Goal: Task Accomplishment & Management: Use online tool/utility

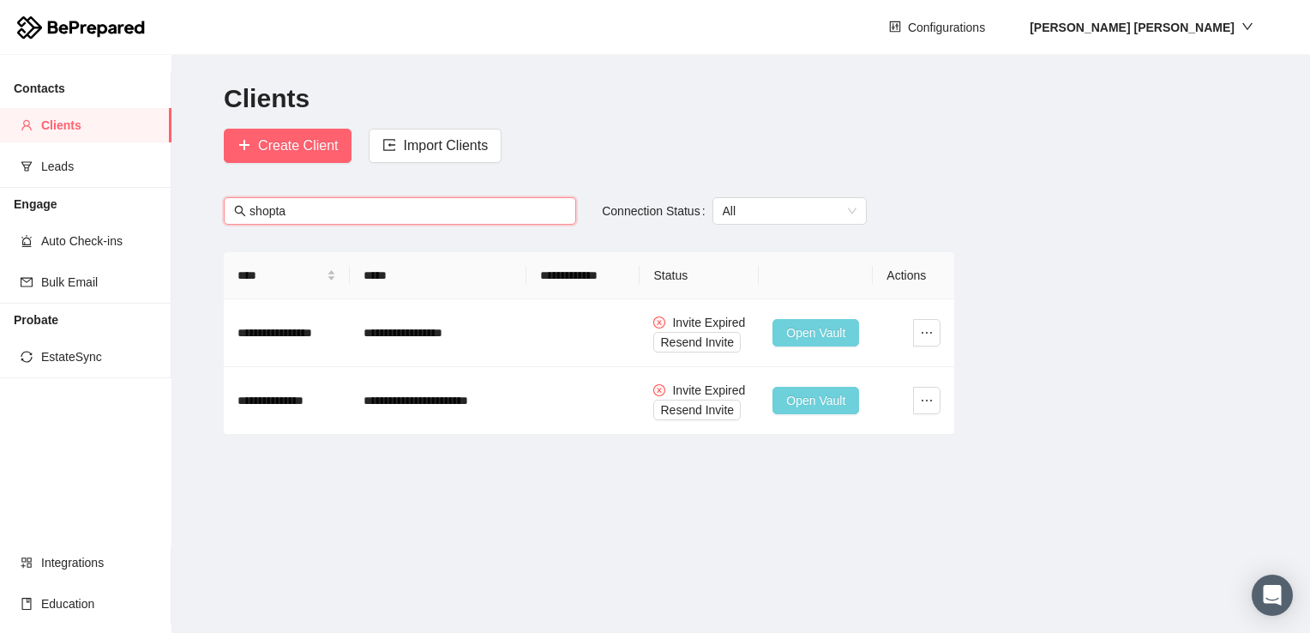
type input "shopta"
click at [679, 344] on span "Resend Invite" at bounding box center [697, 342] width 74 height 19
click at [707, 410] on span "Resend Invite" at bounding box center [697, 409] width 74 height 19
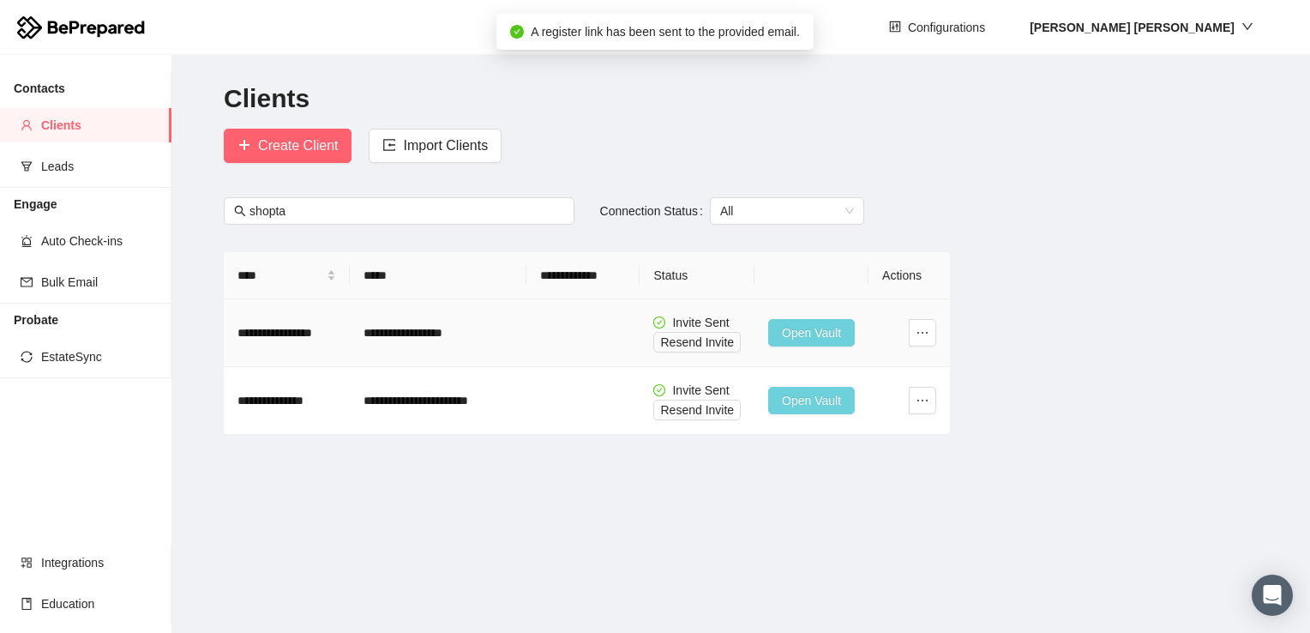
click at [785, 330] on span "Open Vault" at bounding box center [811, 332] width 59 height 19
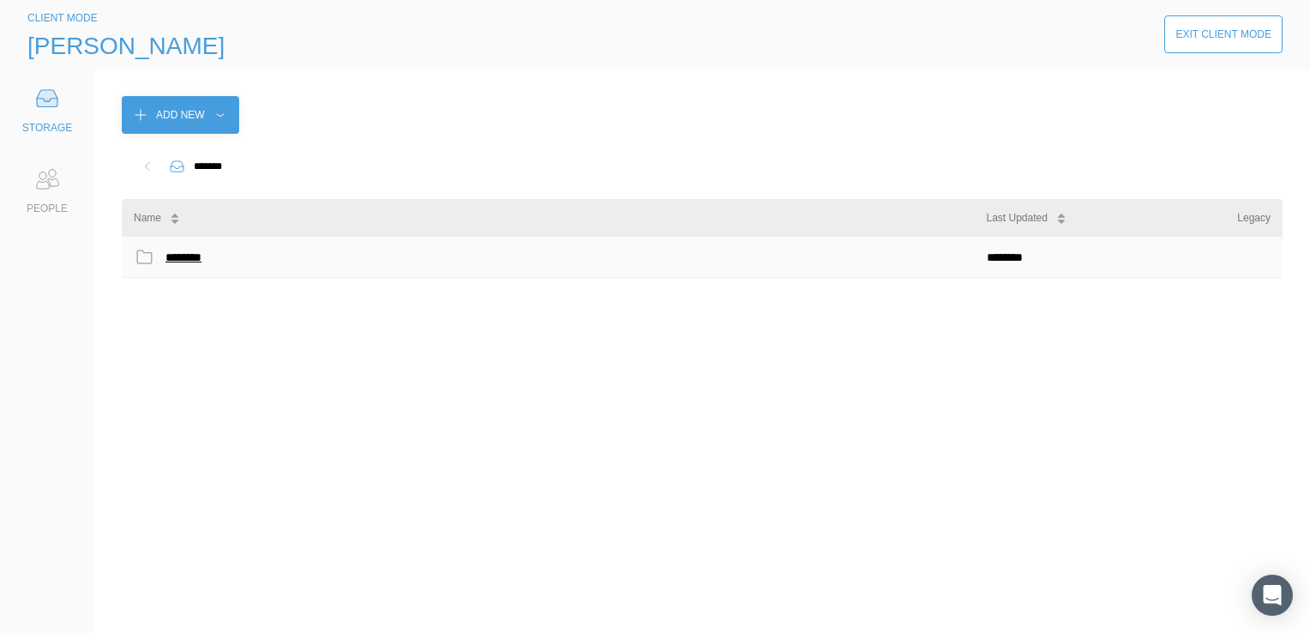
click at [177, 250] on div "********" at bounding box center [187, 257] width 44 height 22
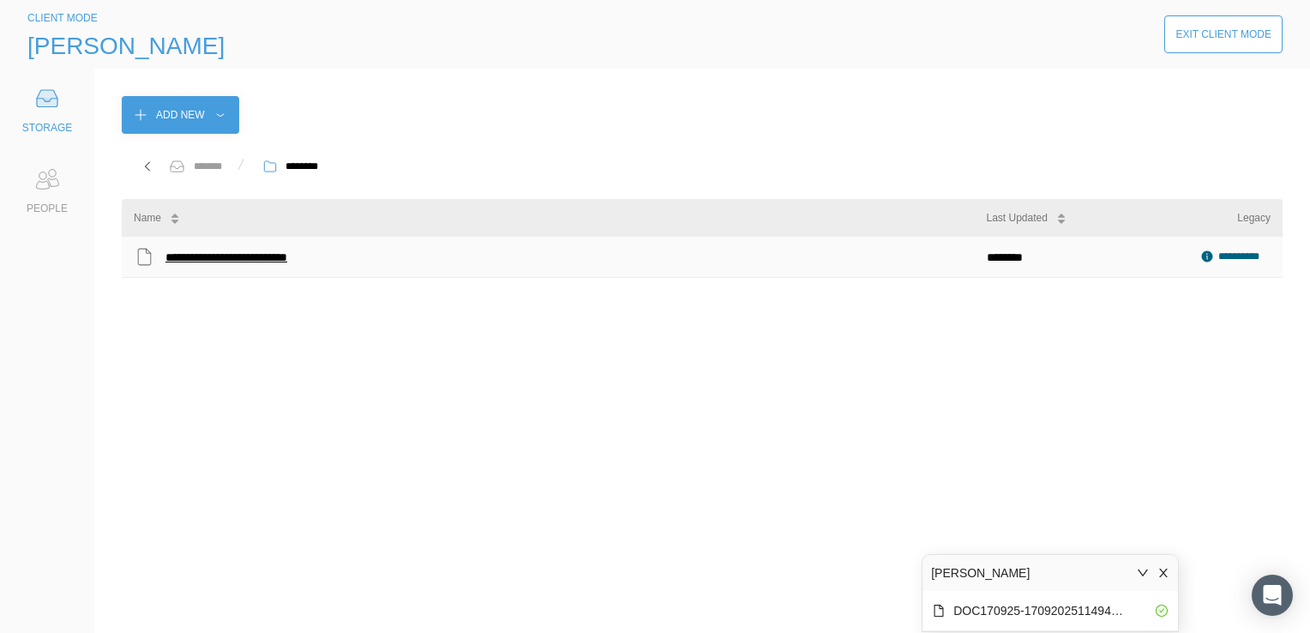
click at [279, 258] on div "**********" at bounding box center [254, 257] width 179 height 22
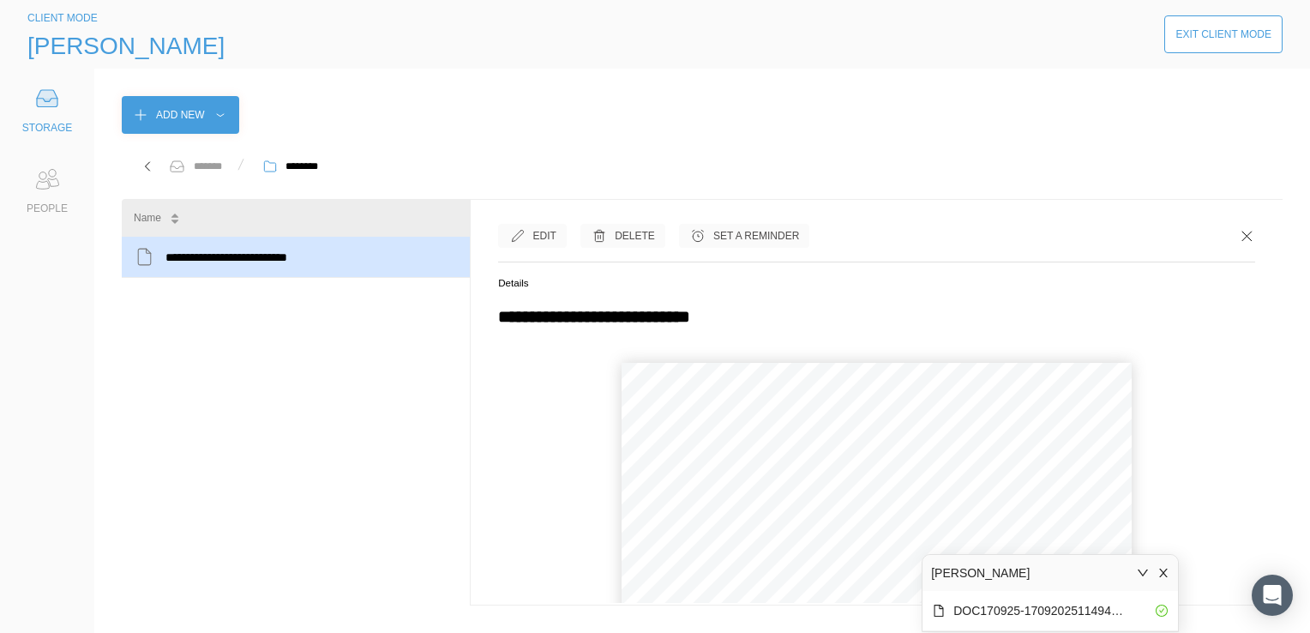
click at [1163, 570] on icon "close" at bounding box center [1163, 573] width 12 height 12
click at [911, 574] on button "›" at bounding box center [910, 571] width 38 height 38
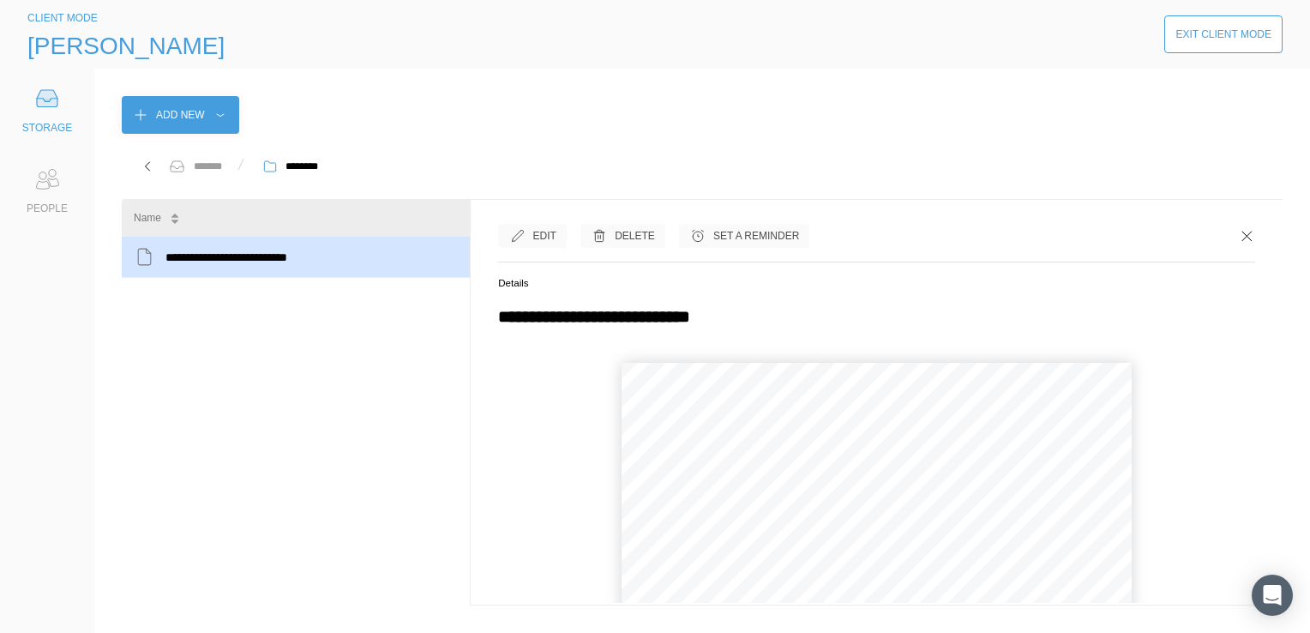
click at [911, 574] on button "›" at bounding box center [910, 571] width 38 height 38
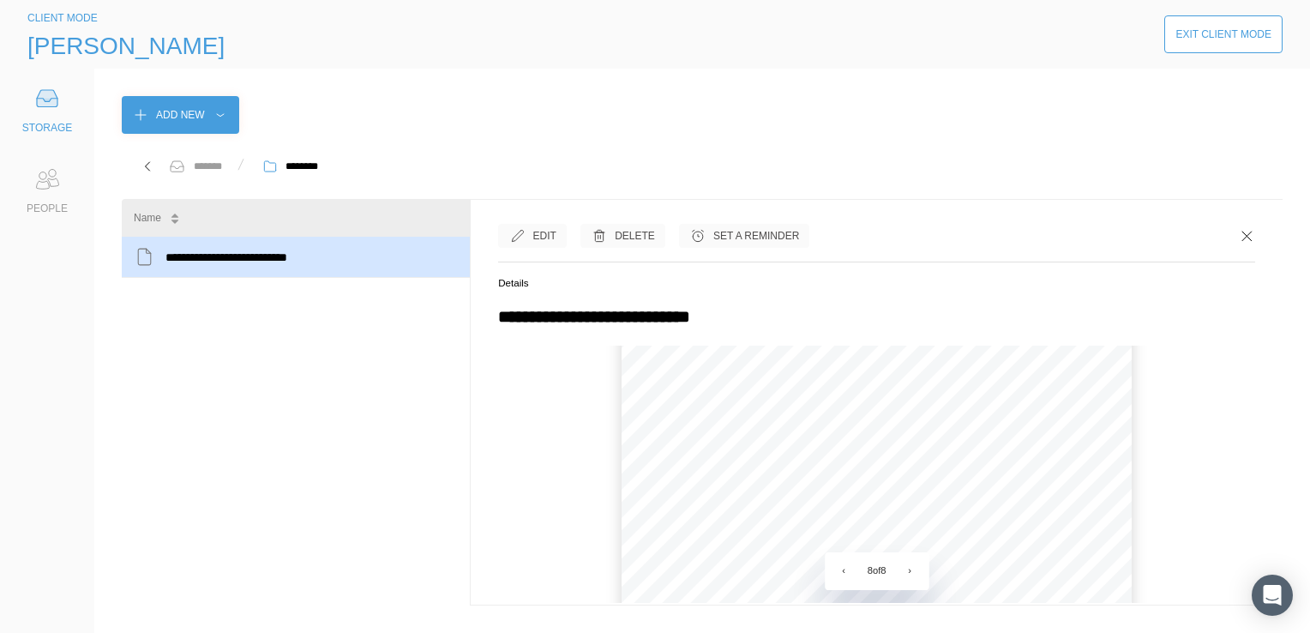
scroll to position [155, 0]
click at [1238, 234] on icon at bounding box center [1246, 235] width 17 height 17
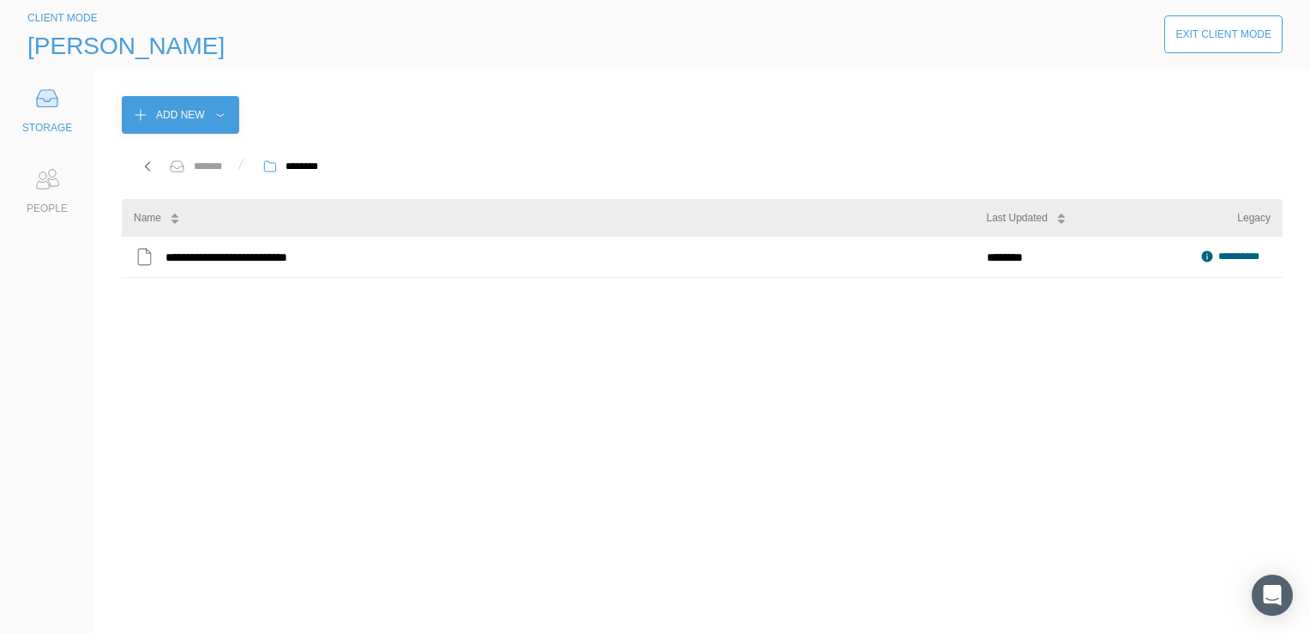
click at [1221, 39] on div "Exit Client Mode" at bounding box center [1223, 34] width 96 height 17
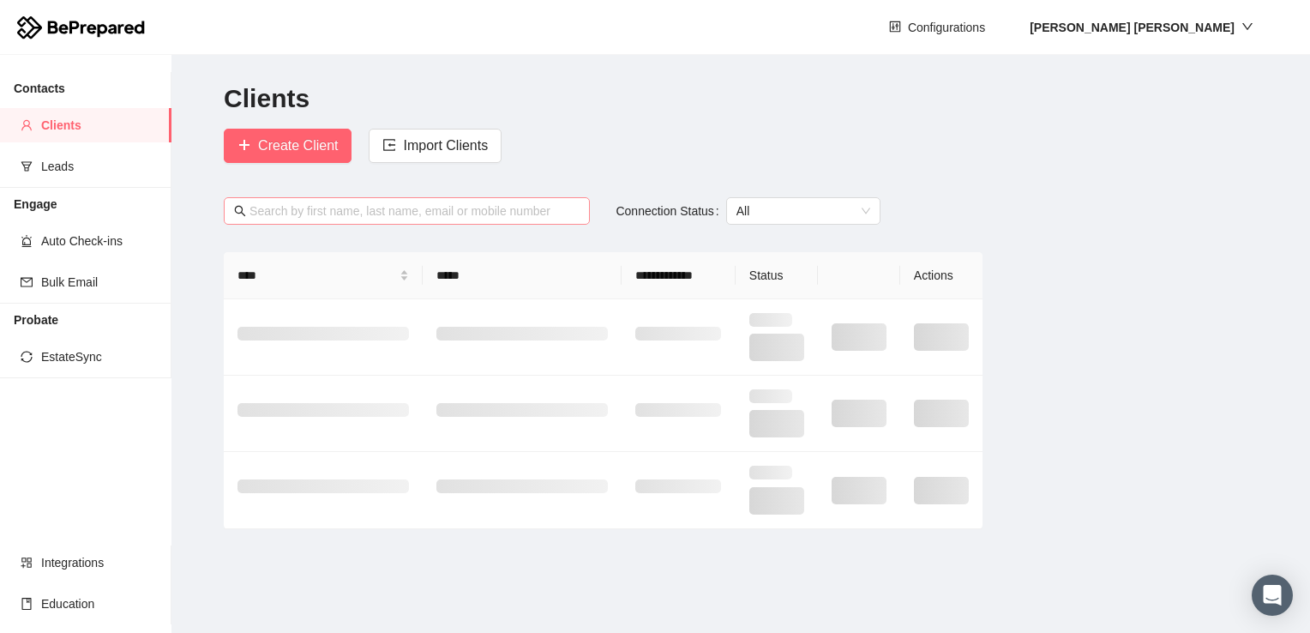
click at [351, 211] on input "text" at bounding box center [414, 210] width 330 height 19
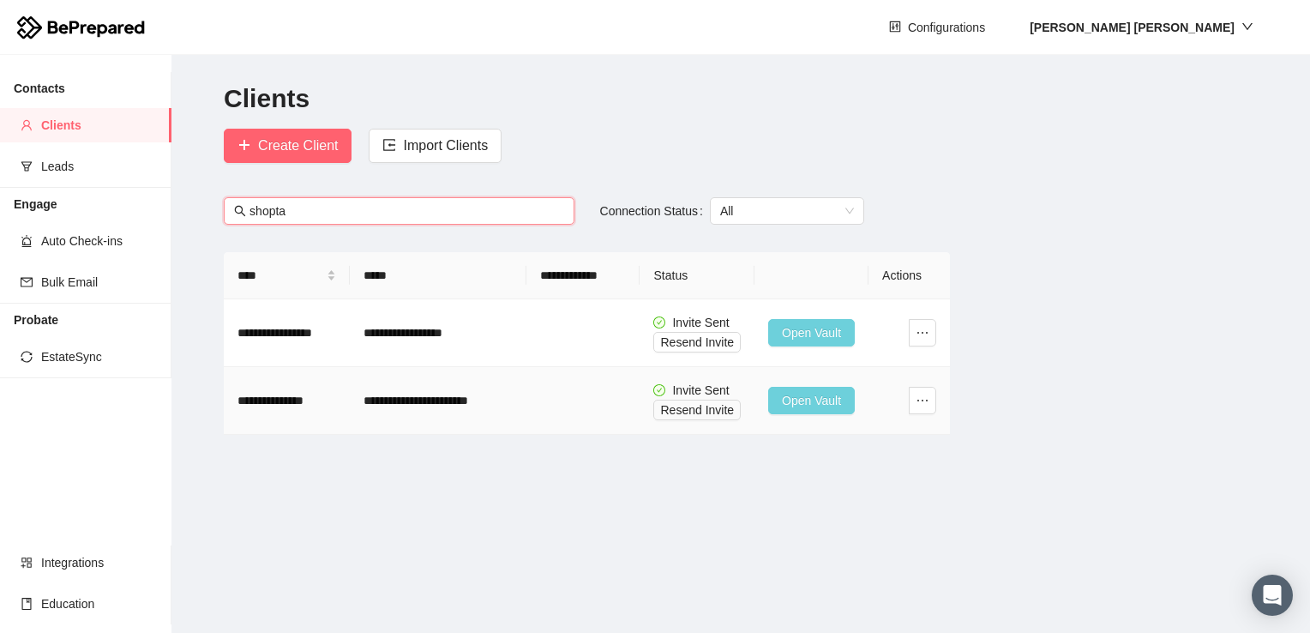
type input "shopta"
click at [777, 399] on button "Open Vault" at bounding box center [811, 400] width 87 height 27
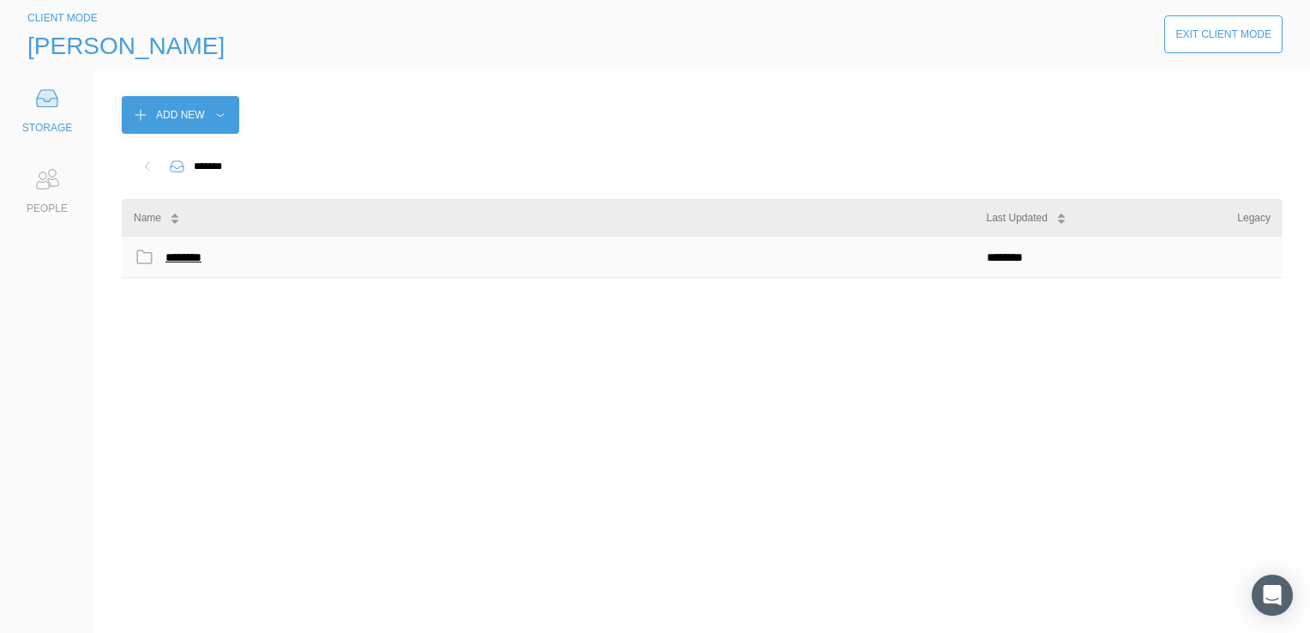
click at [194, 257] on div "********" at bounding box center [187, 257] width 44 height 22
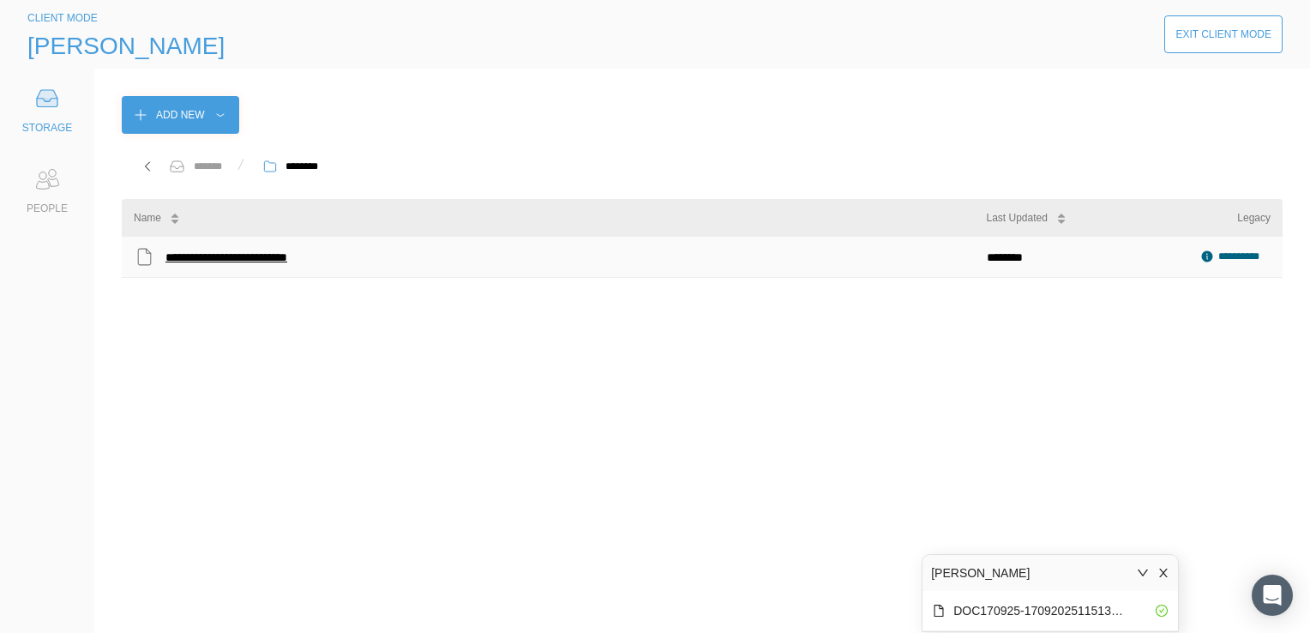
click at [201, 257] on div "**********" at bounding box center [254, 257] width 179 height 22
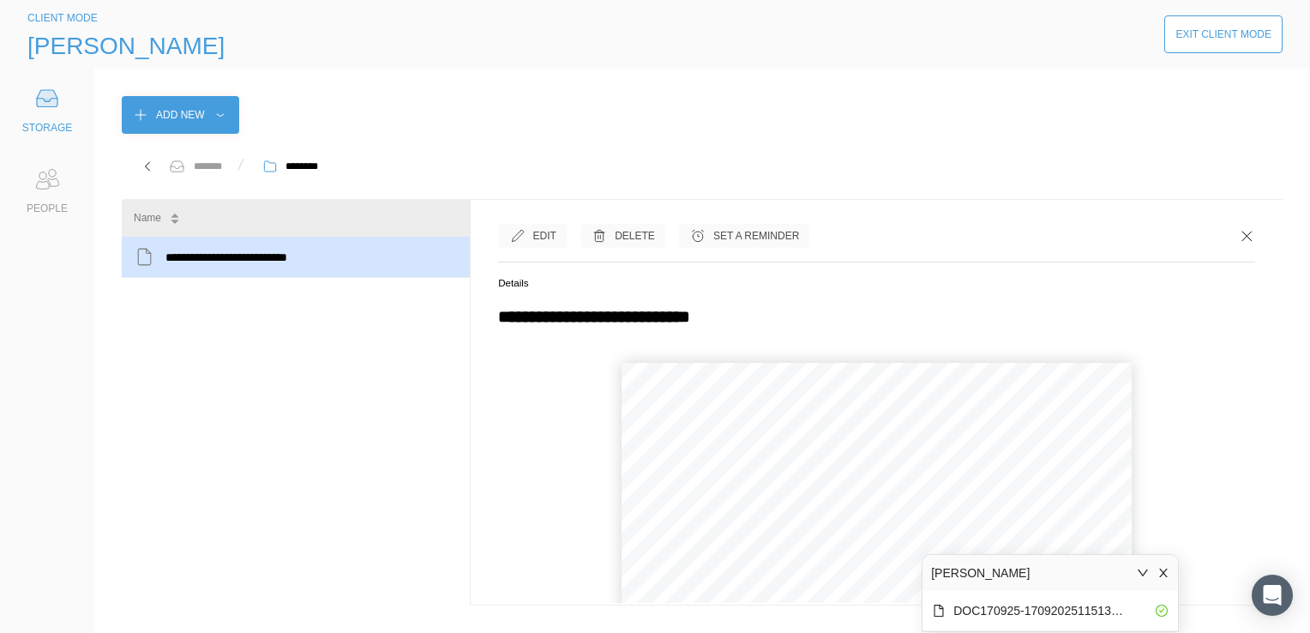
click at [1161, 567] on icon "close" at bounding box center [1163, 573] width 12 height 12
click at [914, 568] on button "›" at bounding box center [910, 571] width 38 height 38
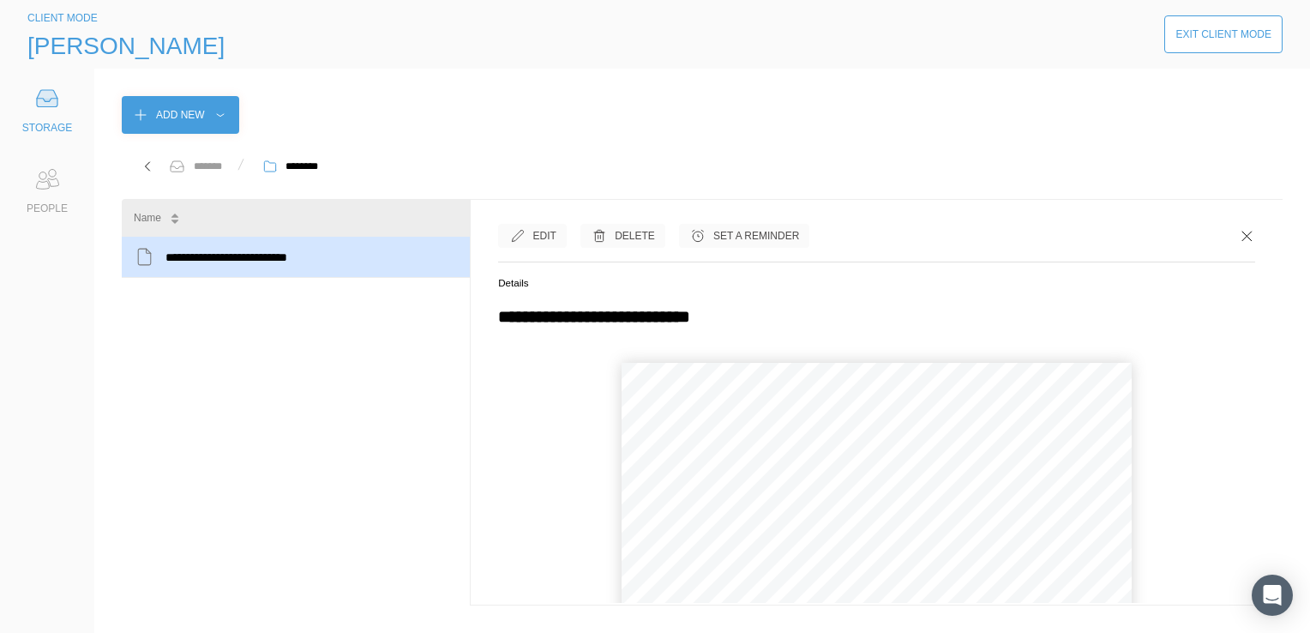
click at [914, 568] on button "›" at bounding box center [910, 571] width 38 height 38
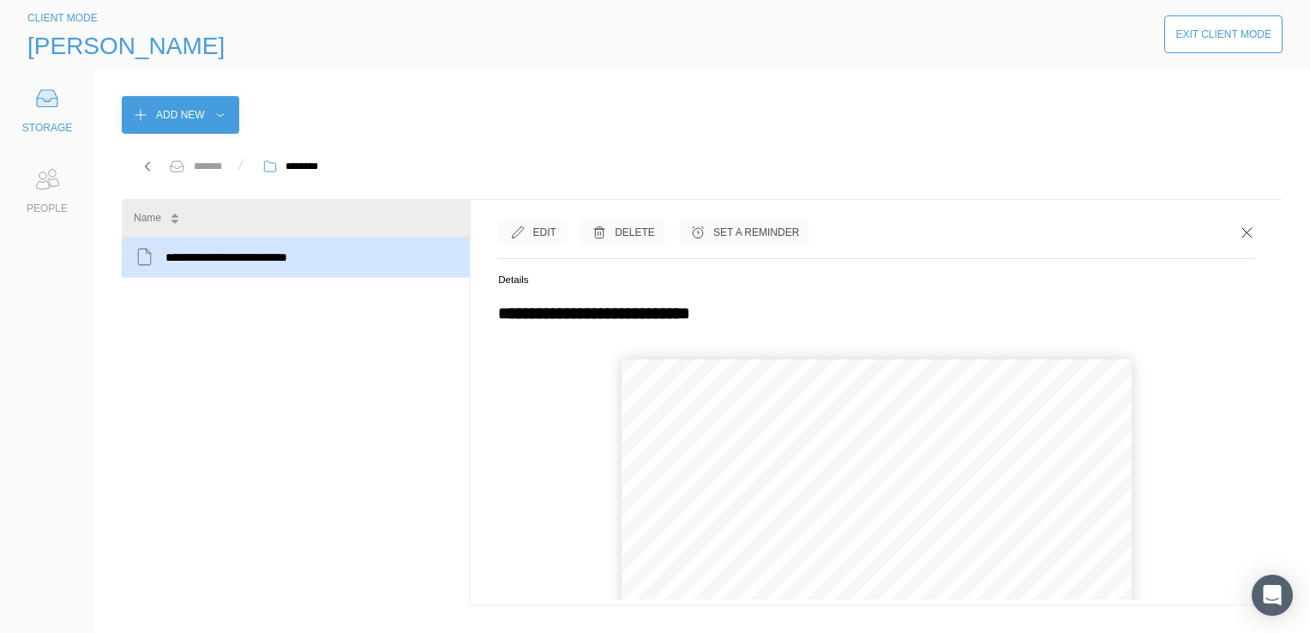
click at [1239, 39] on div "Exit Client Mode" at bounding box center [1223, 34] width 96 height 17
